Goal: Information Seeking & Learning: Find contact information

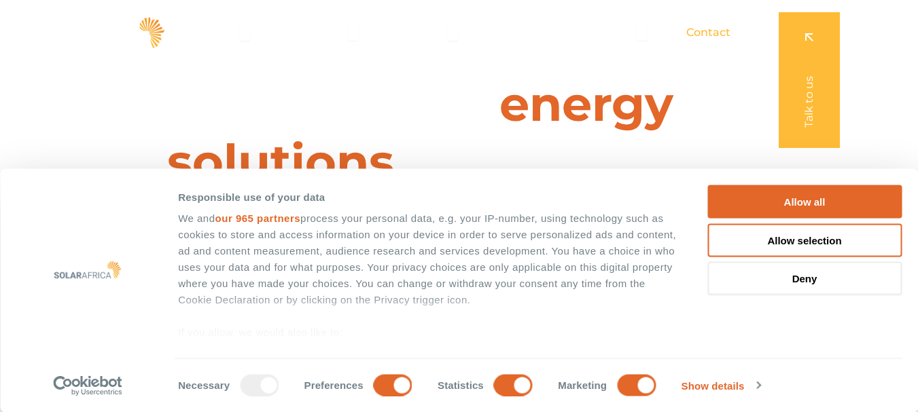
click at [719, 31] on span "Contact" at bounding box center [708, 32] width 44 height 16
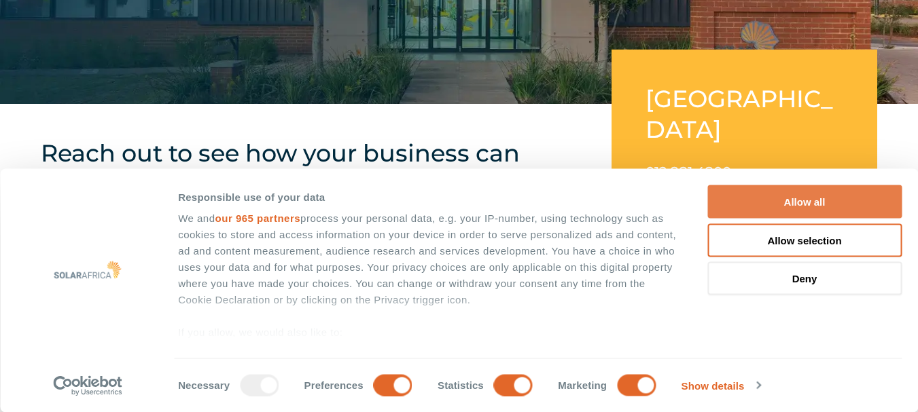
click at [810, 210] on button "Allow all" at bounding box center [804, 201] width 194 height 33
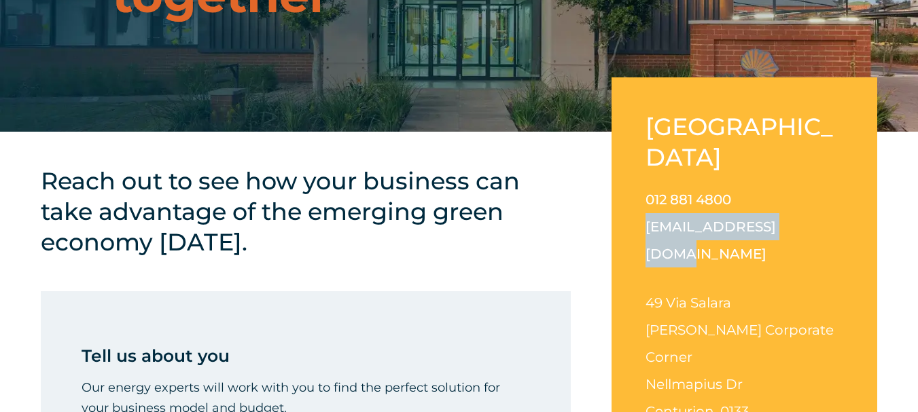
drag, startPoint x: 795, startPoint y: 167, endPoint x: 643, endPoint y: 169, distance: 152.2
click at [643, 169] on div "South Africa 012 881 4800 info@solarafrica.com 49 Via Salara Irene Corporate Co…" at bounding box center [744, 279] width 266 height 404
copy link "[EMAIL_ADDRESS][DOMAIN_NAME]"
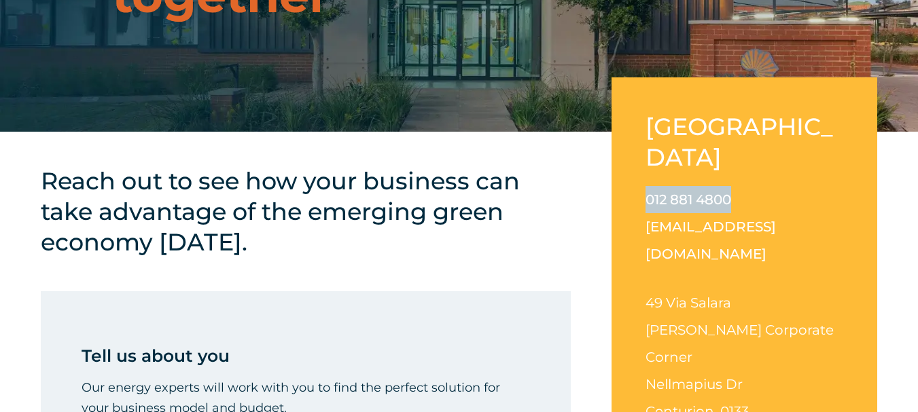
drag, startPoint x: 740, startPoint y: 139, endPoint x: 628, endPoint y: 141, distance: 112.1
click at [628, 141] on div "South Africa 012 881 4800 info@solarafrica.com 49 Via Salara Irene Corporate Co…" at bounding box center [744, 279] width 266 height 404
copy link "012 881 4800"
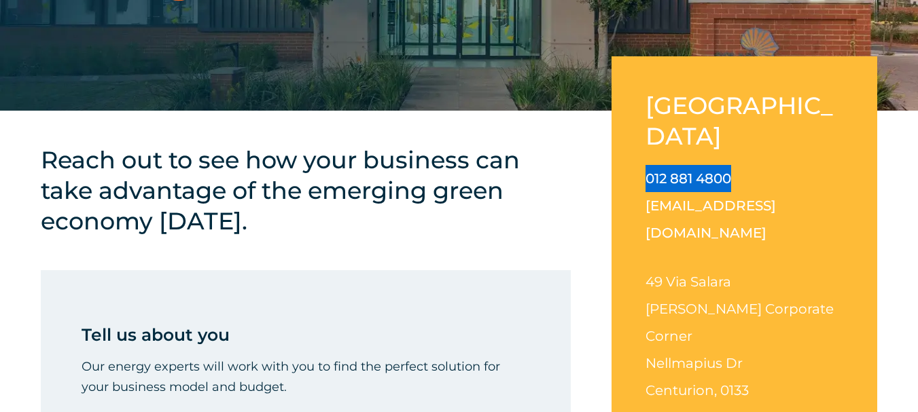
scroll to position [272, 0]
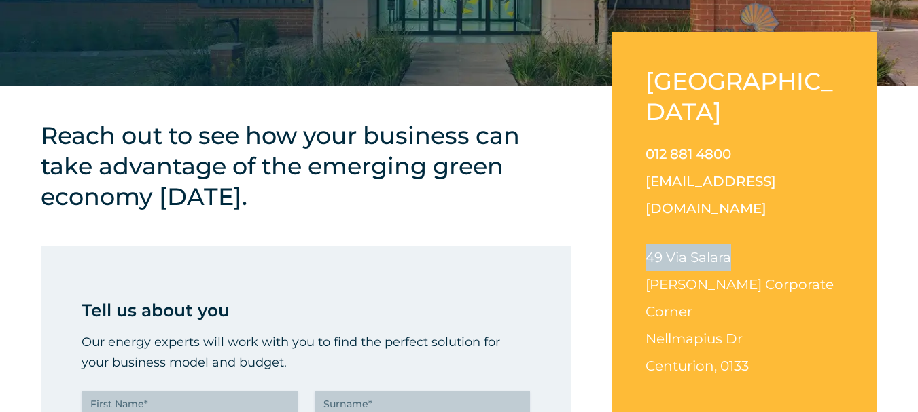
drag, startPoint x: 740, startPoint y: 171, endPoint x: 645, endPoint y: 171, distance: 95.8
click at [645, 171] on div "South Africa 012 881 4800 info@solarafrica.com 49 Via Salara Irene Corporate Co…" at bounding box center [744, 234] width 266 height 404
copy span "49 Via Salara"
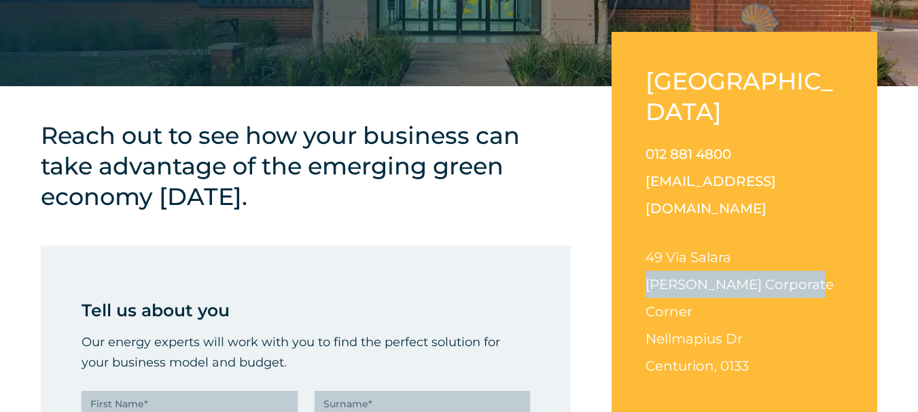
drag, startPoint x: 801, startPoint y: 198, endPoint x: 645, endPoint y: 194, distance: 156.3
click at [645, 194] on div "South Africa 012 881 4800 info@solarafrica.com 49 Via Salara Irene Corporate Co…" at bounding box center [744, 234] width 266 height 404
copy span "Irene Corporate Corner"
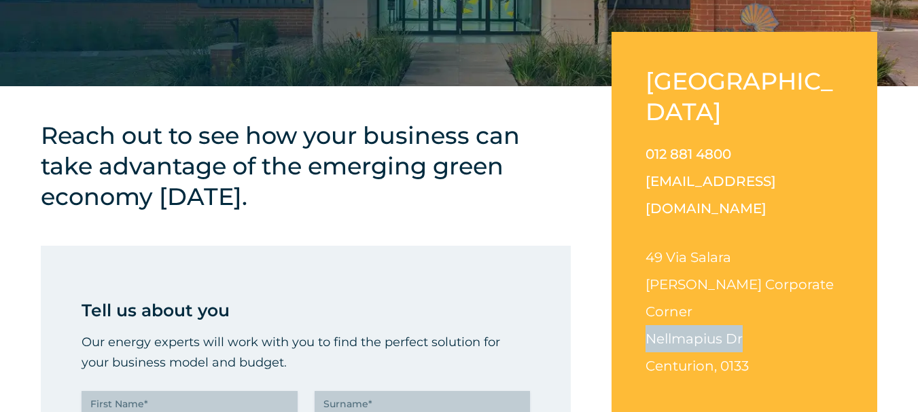
drag, startPoint x: 751, startPoint y: 228, endPoint x: 642, endPoint y: 229, distance: 108.7
click at [642, 229] on div "South Africa 012 881 4800 info@solarafrica.com 49 Via Salara Irene Corporate Co…" at bounding box center [744, 234] width 266 height 404
copy span "Nellmapius Dr"
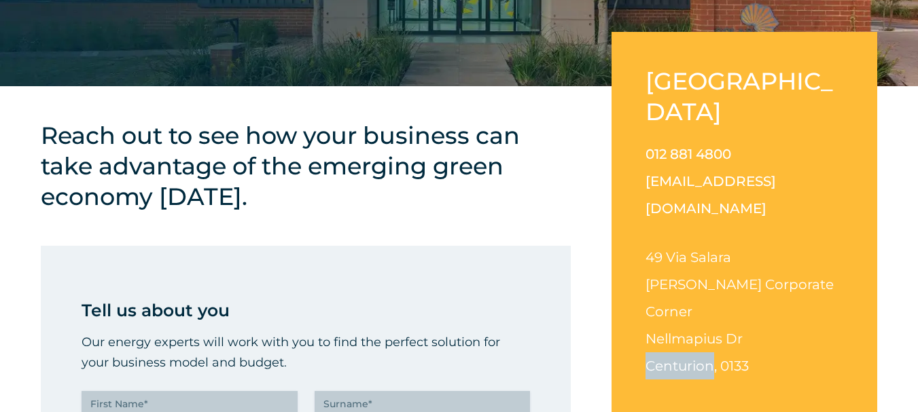
drag, startPoint x: 715, startPoint y: 253, endPoint x: 645, endPoint y: 254, distance: 70.0
click at [645, 254] on div "South Africa 012 881 4800 info@solarafrica.com 49 Via Salara Irene Corporate Co…" at bounding box center [744, 234] width 266 height 404
copy span "Centurion"
drag, startPoint x: 756, startPoint y: 255, endPoint x: 722, endPoint y: 255, distance: 34.0
click at [722, 255] on p "49 Via Salara Irene Corporate Corner Nellmapius Dr Centurion, 0133" at bounding box center [744, 312] width 198 height 136
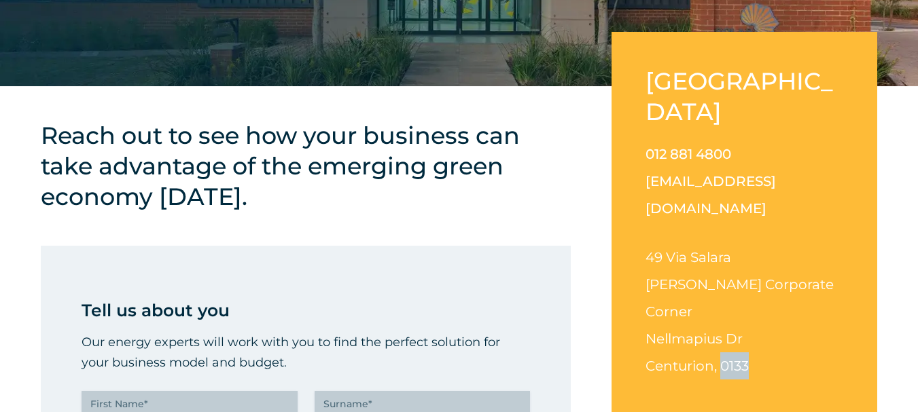
copy span "0133"
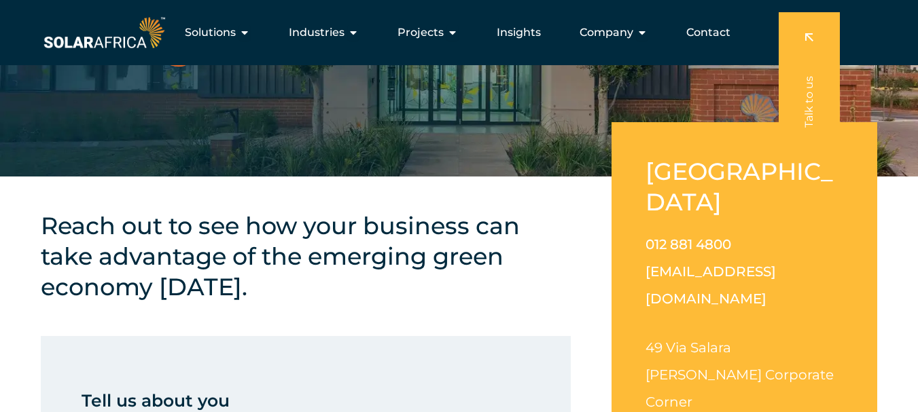
scroll to position [158, 0]
